Goal: Information Seeking & Learning: Learn about a topic

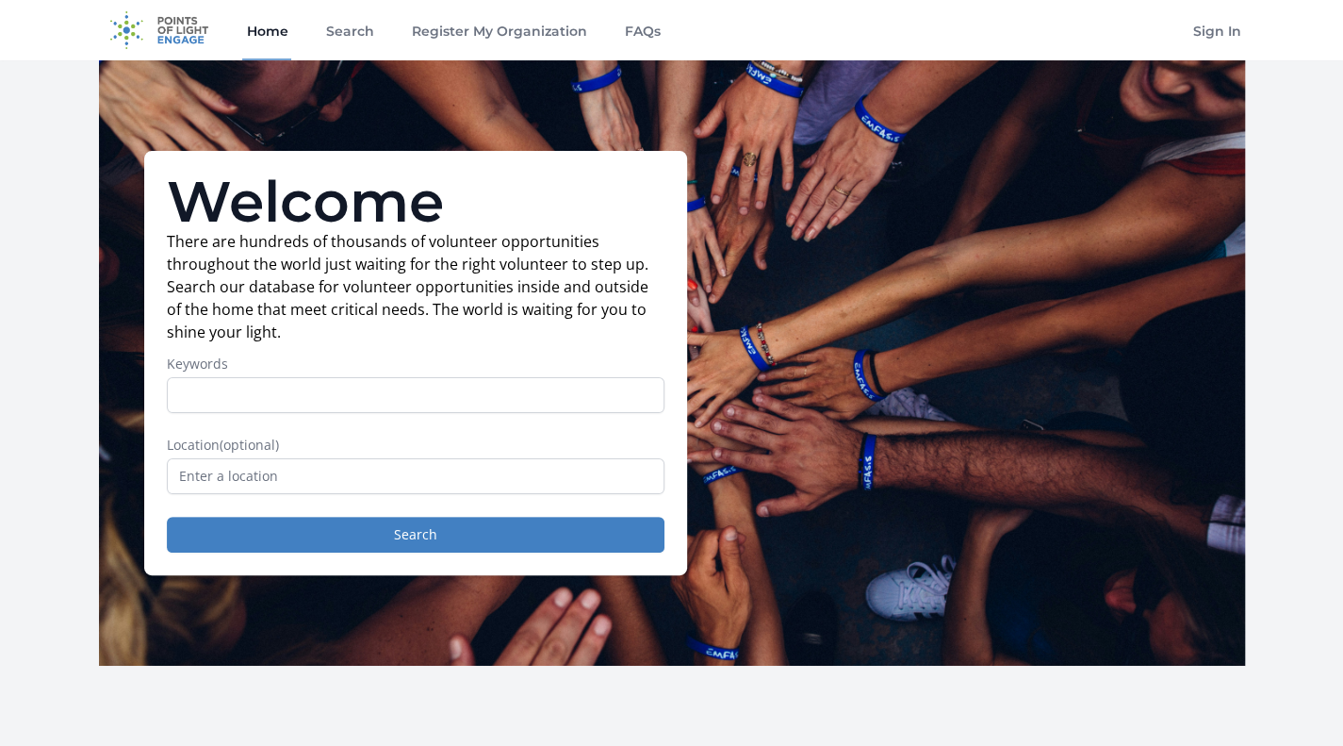
click at [274, 391] on input "Keywords" at bounding box center [416, 395] width 498 height 36
click at [274, 391] on input "Micro-volunteering" at bounding box center [416, 395] width 498 height 36
type input "Micro-volunteering"
click at [167, 517] on button "Search" at bounding box center [416, 535] width 498 height 36
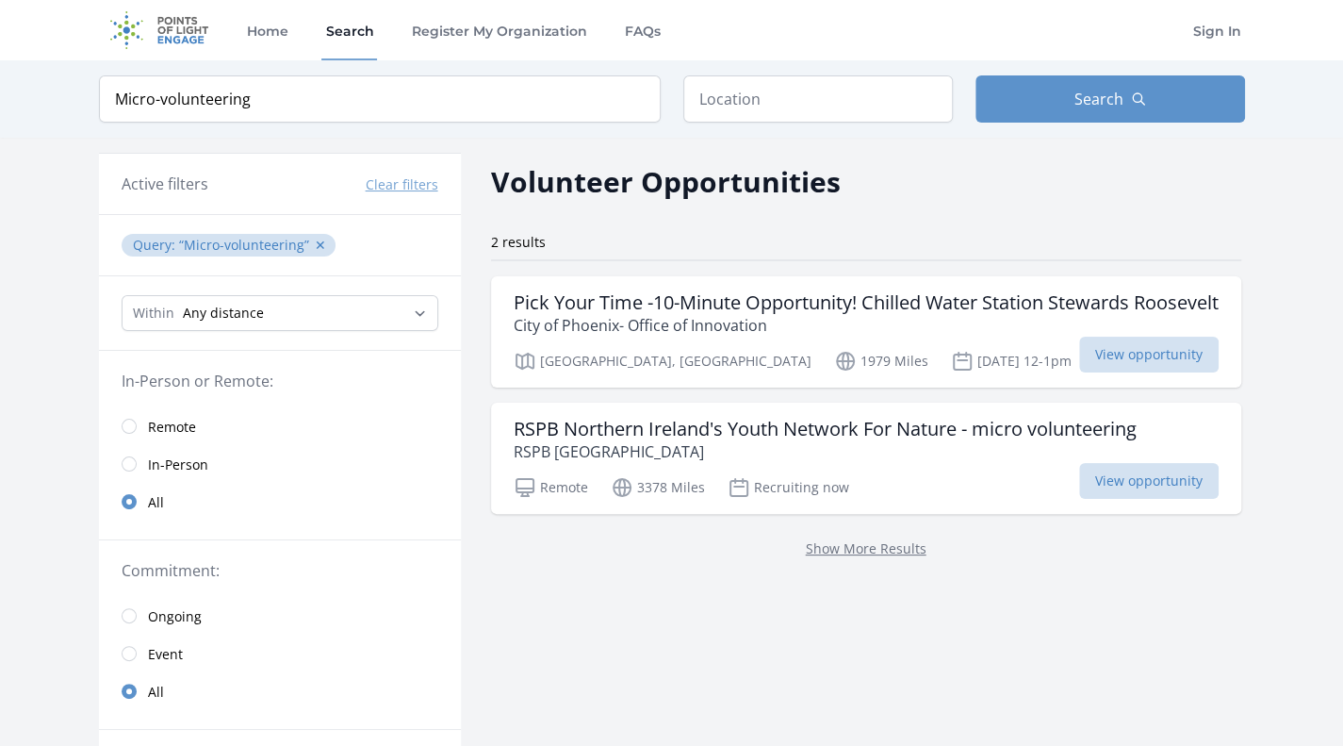
click at [137, 425] on link "Remote" at bounding box center [280, 426] width 362 height 38
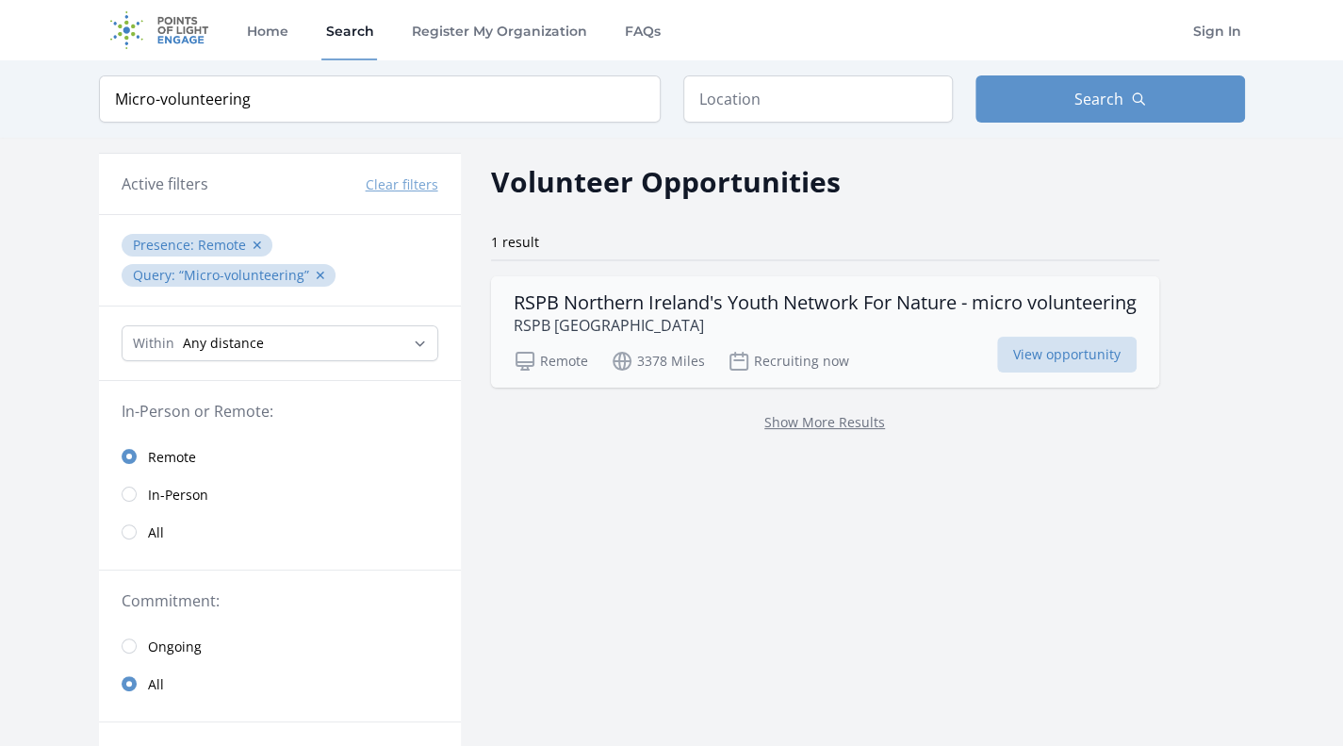
click at [797, 310] on h3 "RSPB Northern Ireland's Youth Network For Nature - micro volunteering" at bounding box center [825, 302] width 623 height 23
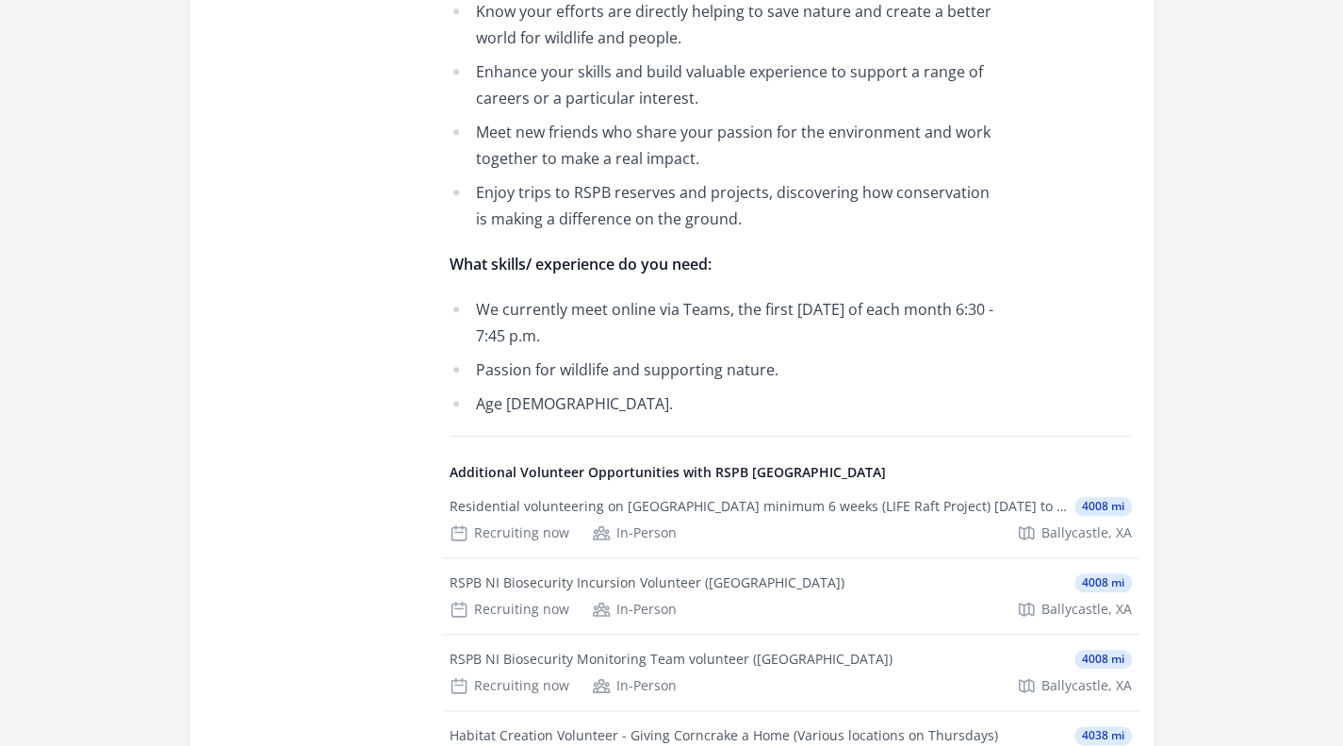
scroll to position [833, 0]
